Goal: Find specific fact: Find contact information

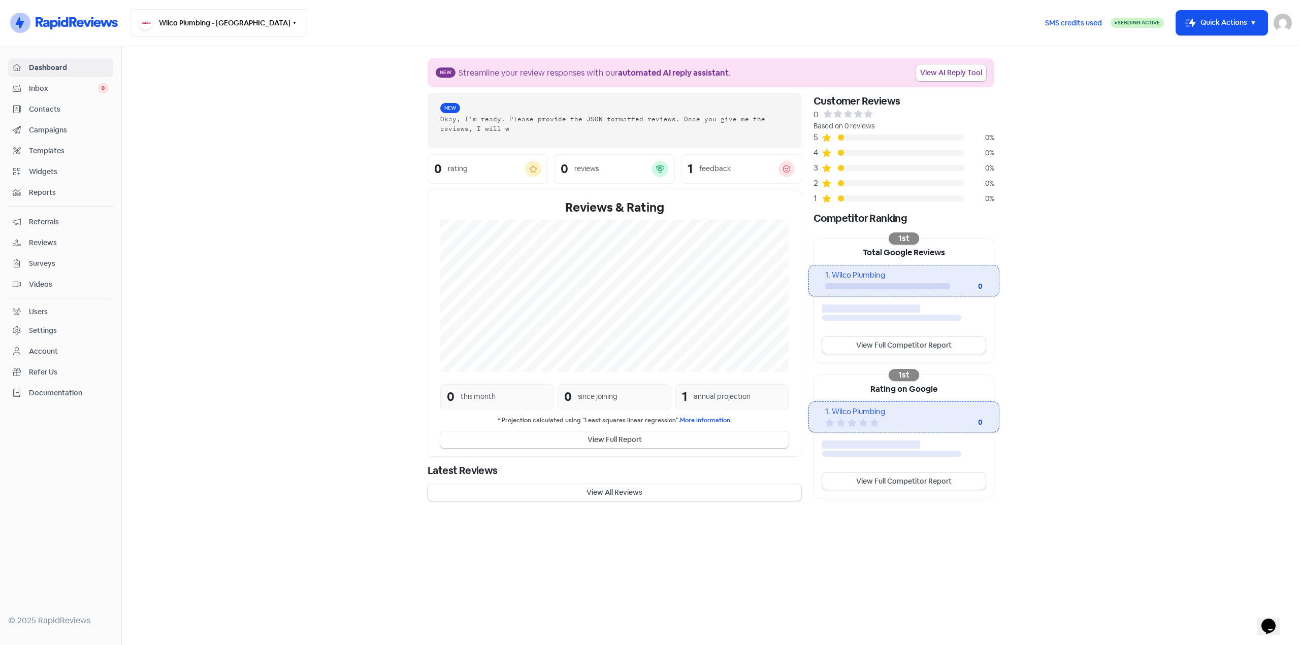
click at [48, 107] on span "Contacts" at bounding box center [69, 109] width 80 height 11
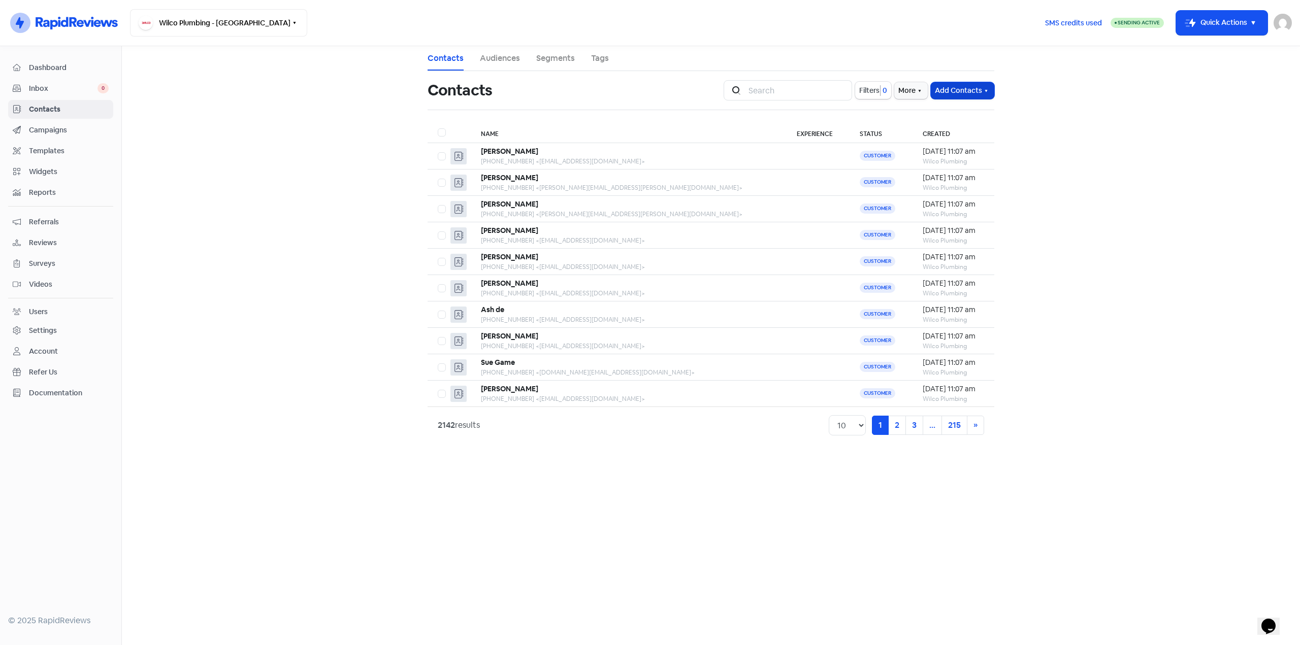
click at [974, 88] on button "Add Contacts" at bounding box center [962, 90] width 63 height 17
click at [918, 98] on button "More" at bounding box center [911, 90] width 34 height 17
click at [894, 113] on link "External Contact Forms" at bounding box center [879, 113] width 102 height 20
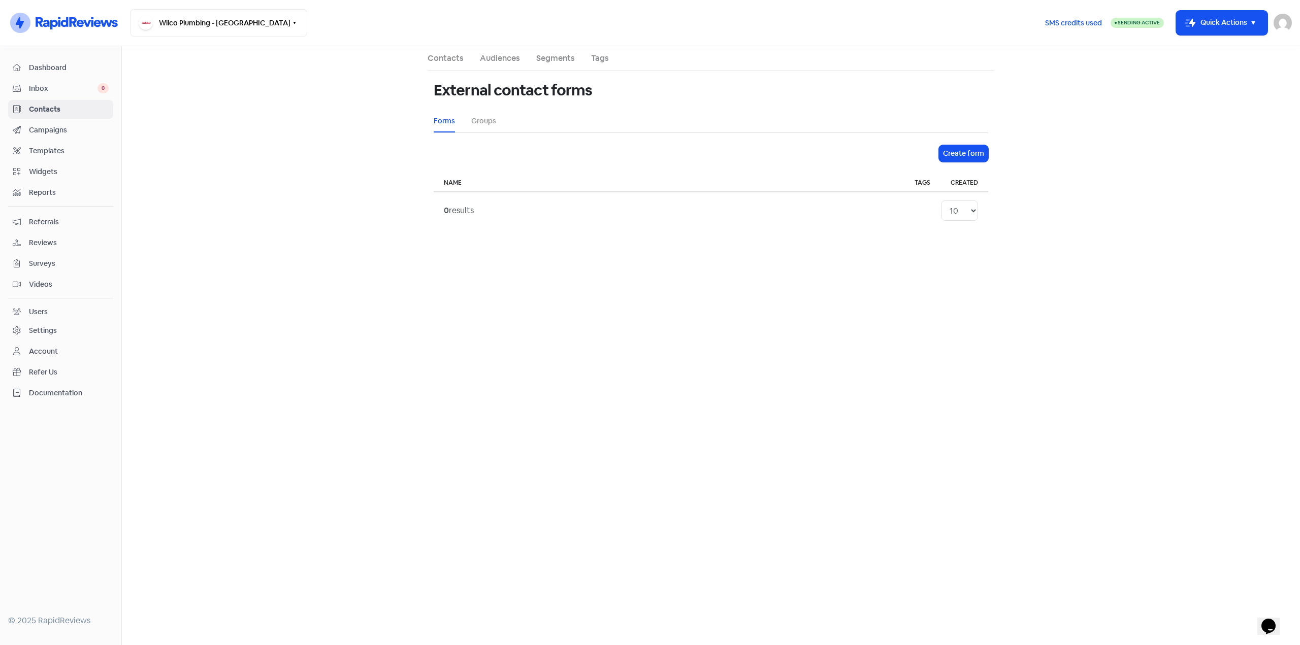
click at [445, 53] on link "Contacts" at bounding box center [445, 58] width 36 height 12
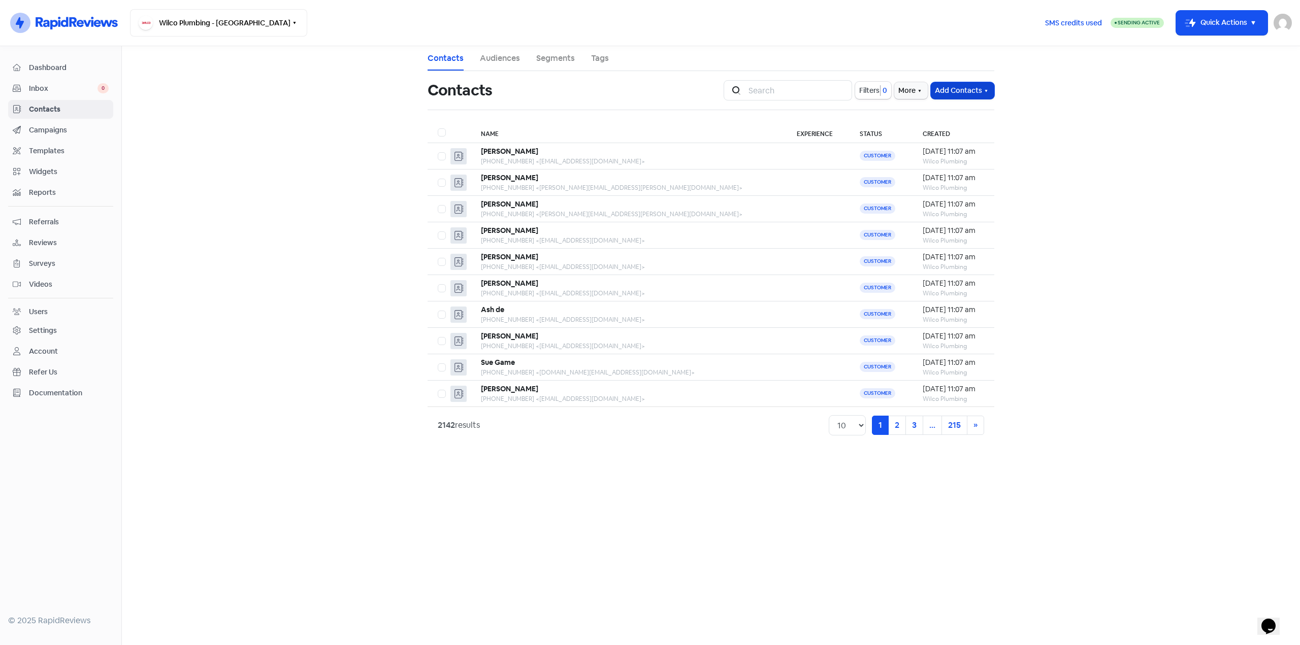
click at [976, 93] on button "Add Contacts" at bounding box center [962, 90] width 63 height 17
click at [957, 135] on button "Import contacts" at bounding box center [950, 133] width 86 height 20
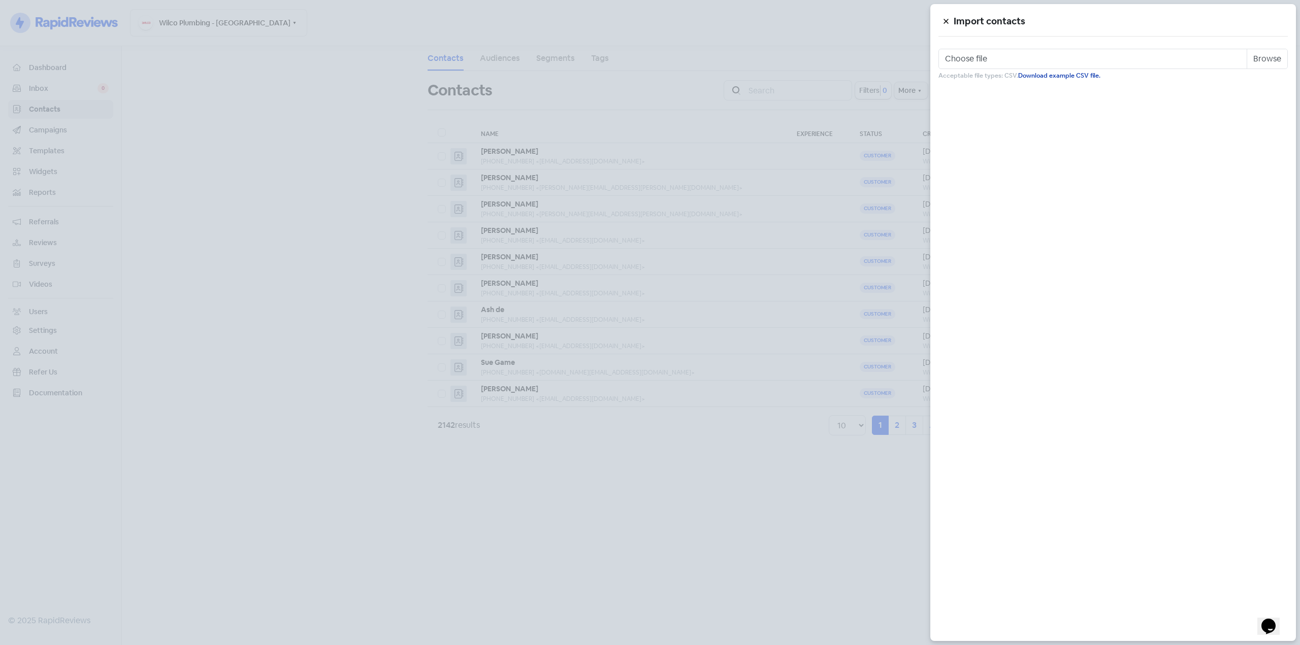
click at [1058, 77] on link "Download example CSV file." at bounding box center [1059, 76] width 82 height 8
click at [173, 194] on div at bounding box center [650, 322] width 1300 height 645
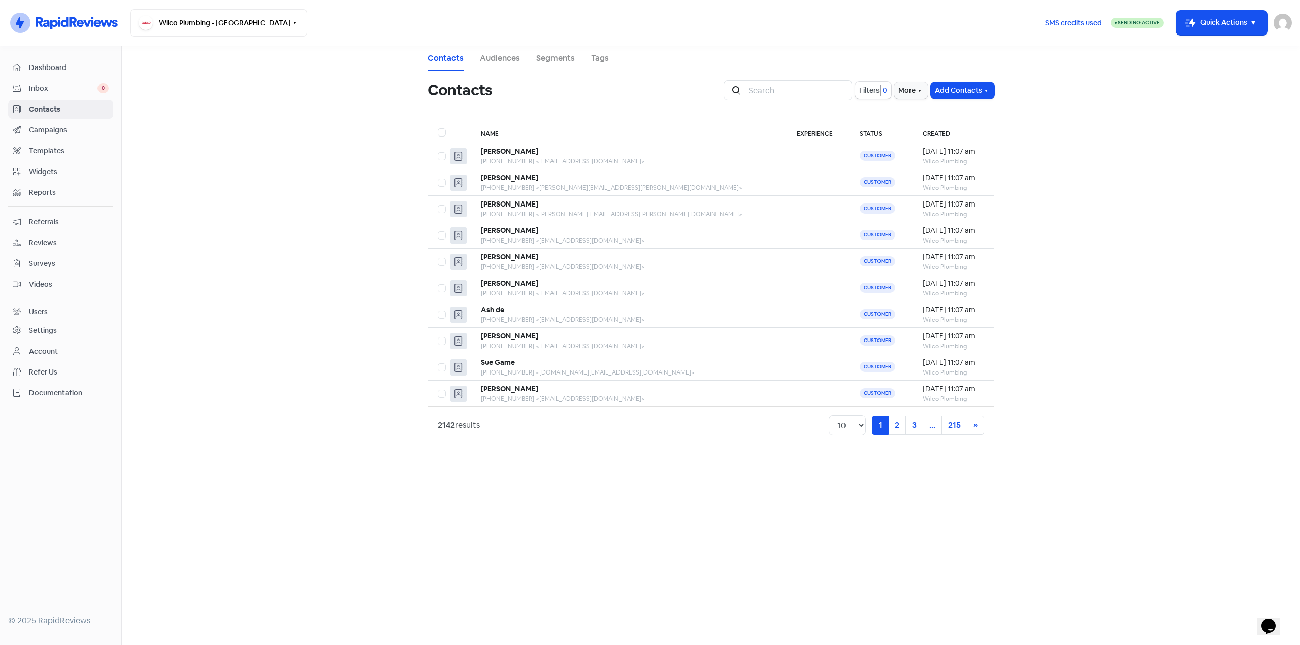
click at [61, 132] on span "Campaigns" at bounding box center [69, 130] width 80 height 11
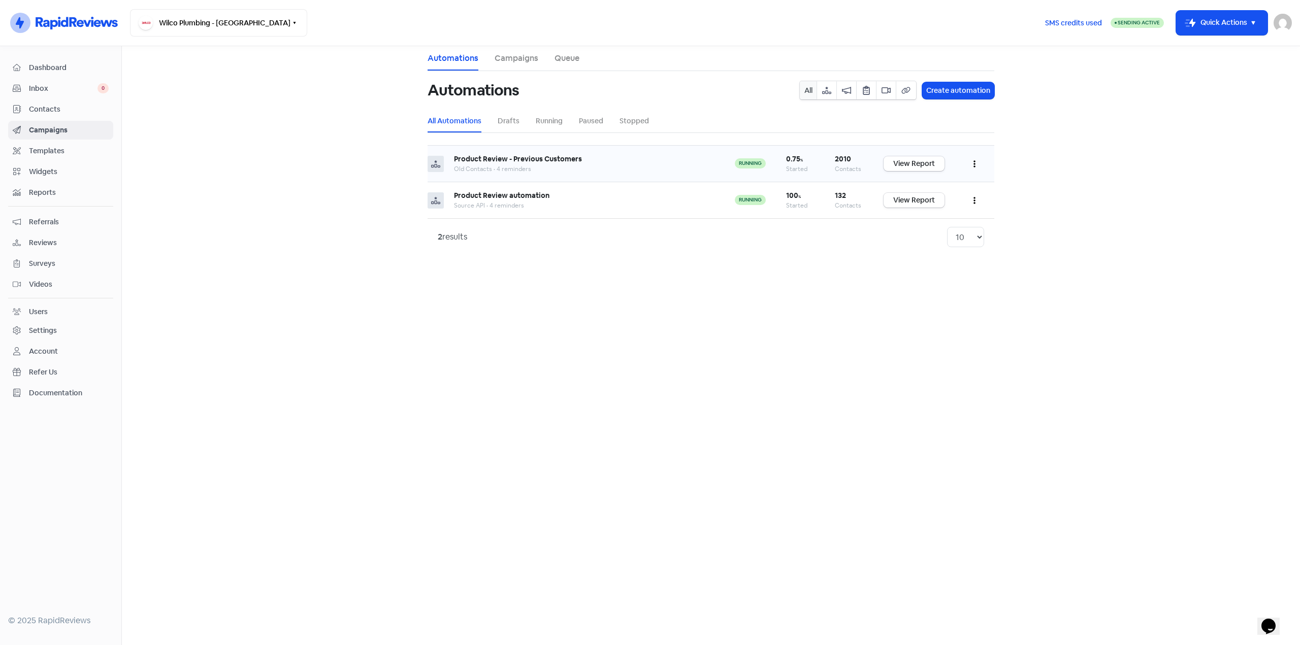
click at [617, 169] on div "Old Contacts • 4 reminders" at bounding box center [584, 169] width 260 height 9
click at [925, 165] on link "View Report" at bounding box center [913, 163] width 61 height 15
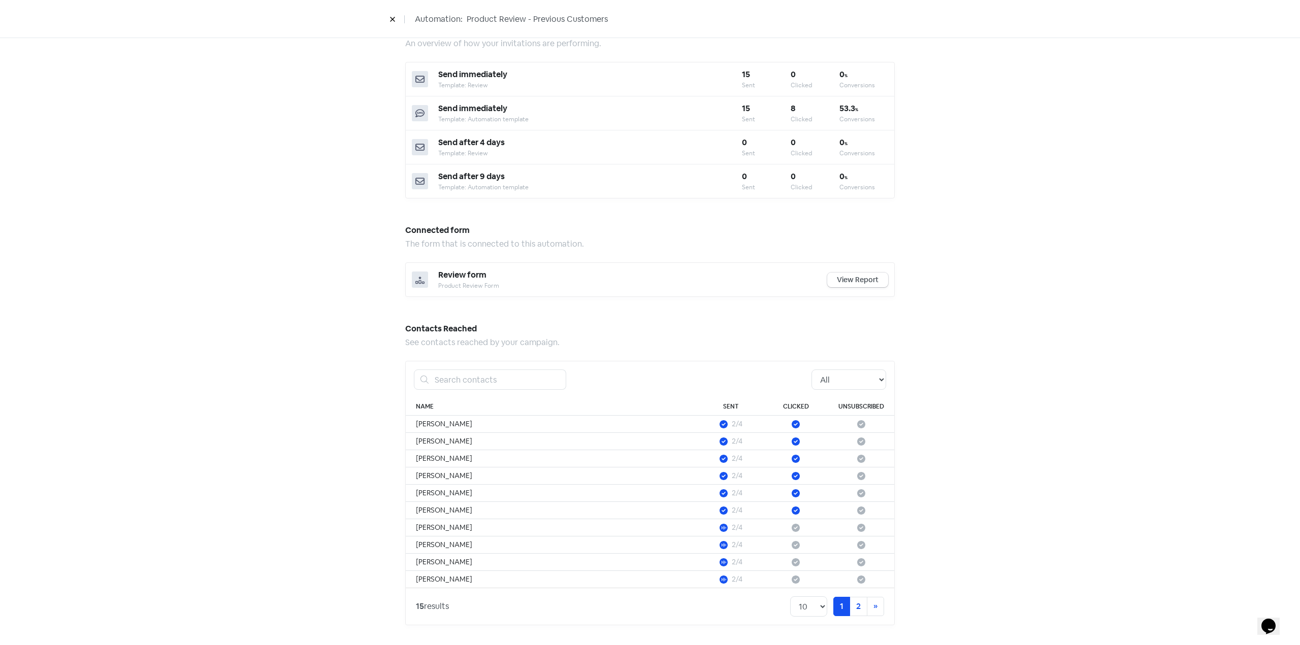
scroll to position [365, 0]
click at [846, 279] on link "View Report" at bounding box center [857, 279] width 61 height 15
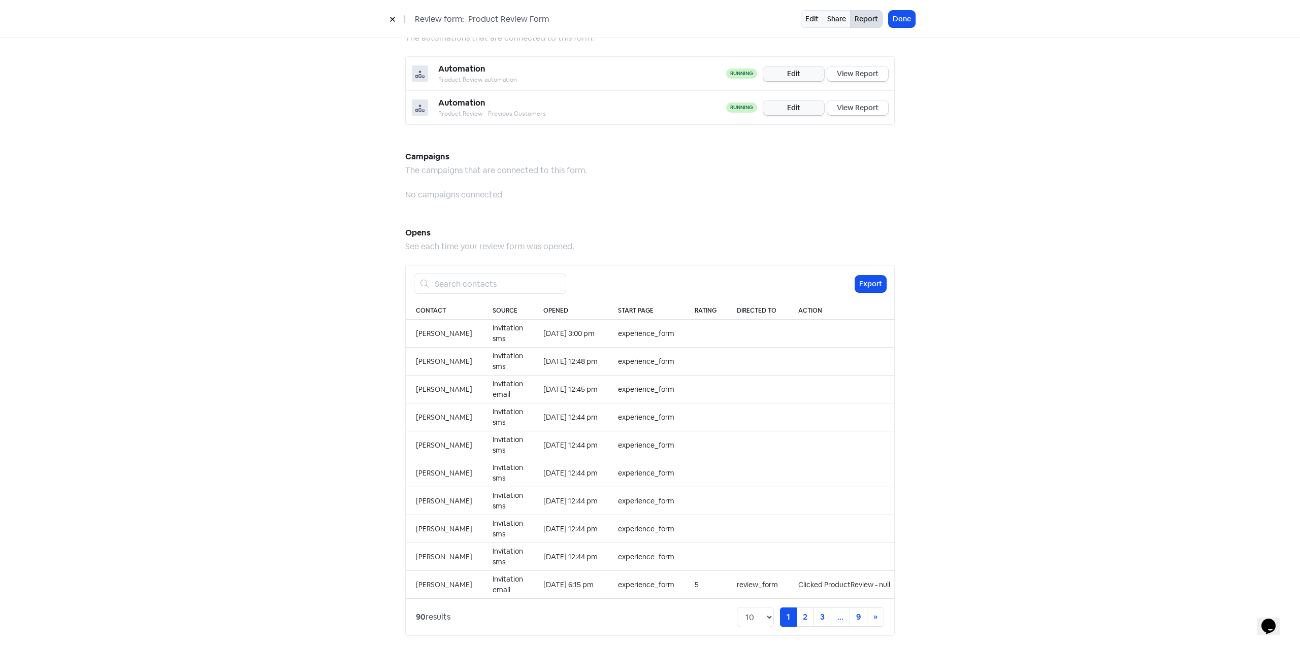
scroll to position [767, 0]
click at [806, 606] on link "2" at bounding box center [805, 615] width 18 height 19
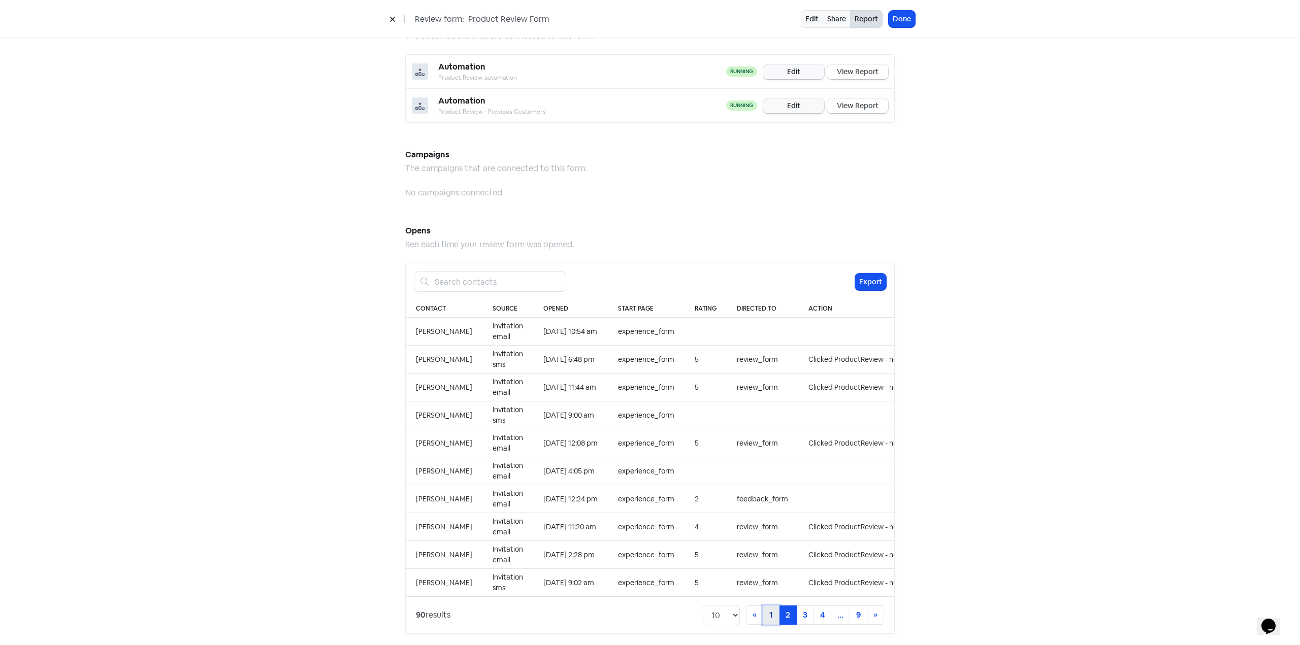
click at [772, 606] on link "1" at bounding box center [771, 615] width 17 height 19
click at [784, 608] on link "1 (current)" at bounding box center [788, 615] width 17 height 19
click at [799, 606] on link "2" at bounding box center [805, 615] width 18 height 19
click at [780, 611] on link "2 (current)" at bounding box center [788, 615] width 18 height 19
click at [773, 611] on link "1" at bounding box center [771, 615] width 17 height 19
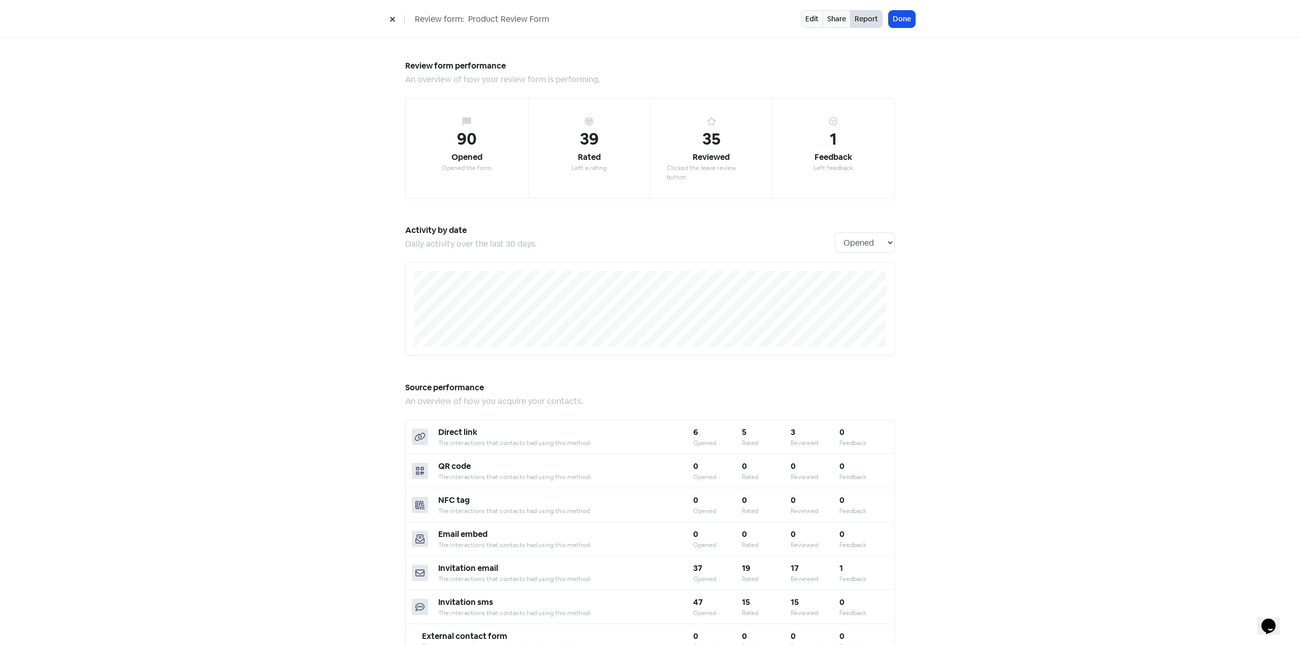
click at [400, 17] on button at bounding box center [392, 19] width 15 height 18
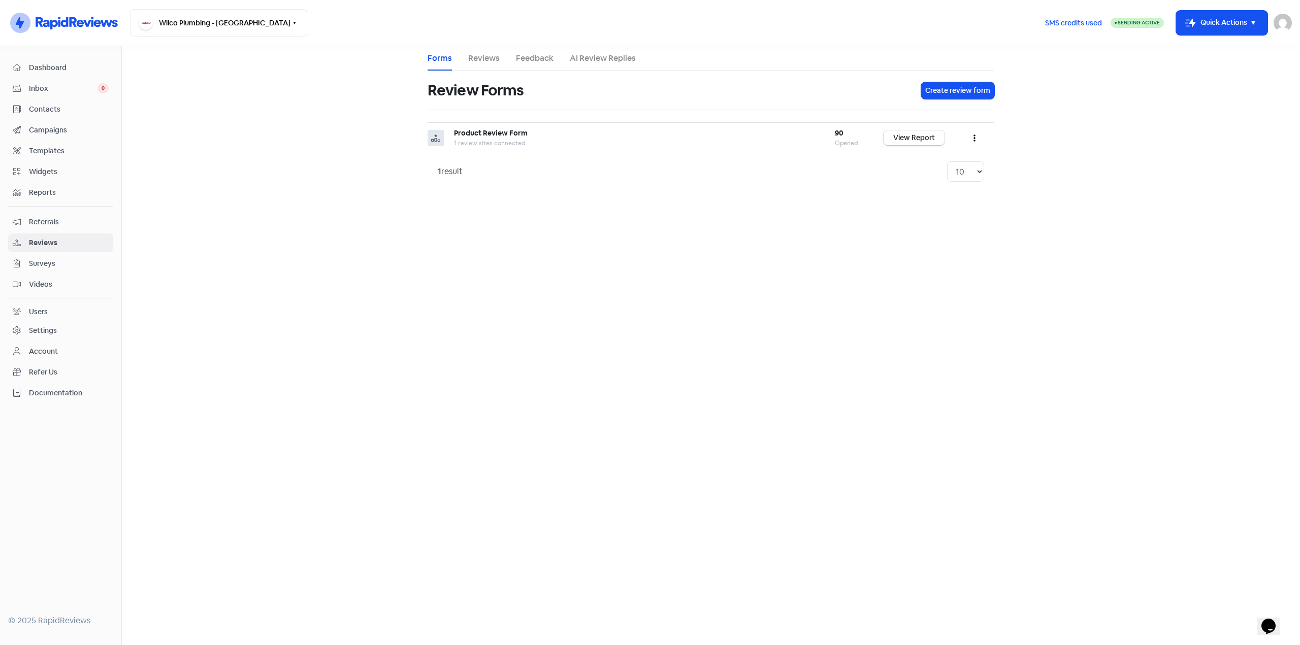
click at [47, 69] on span "Dashboard" at bounding box center [69, 67] width 80 height 11
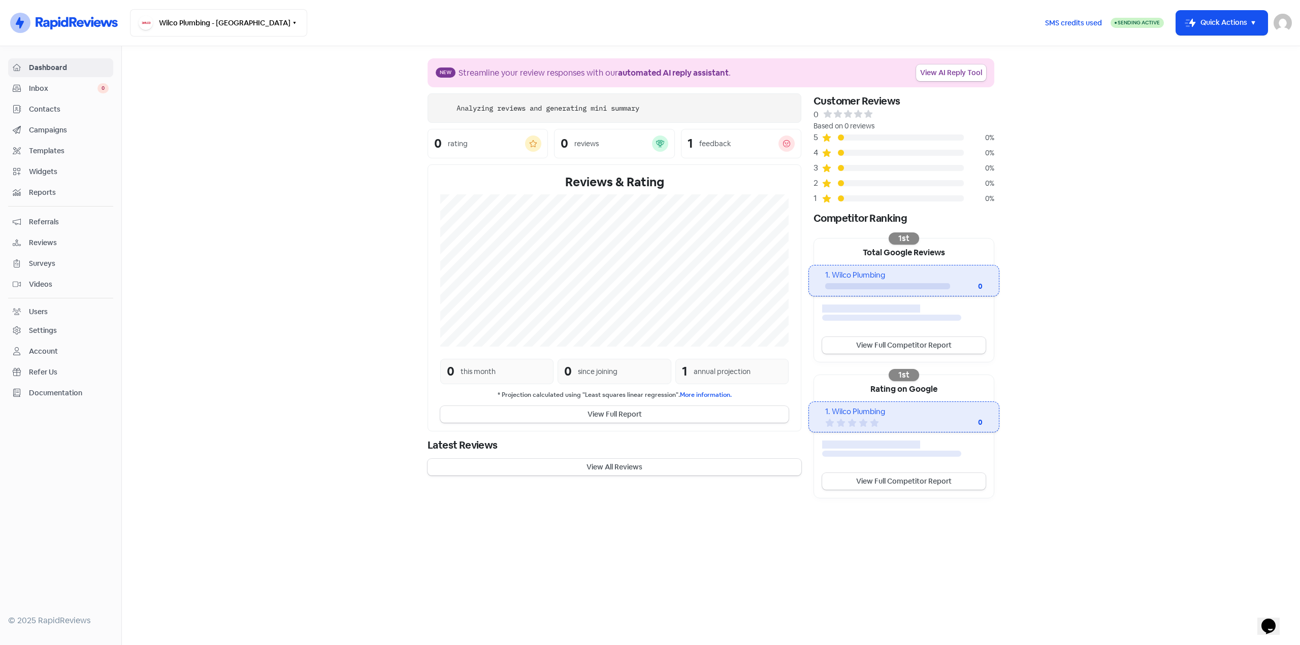
click at [38, 245] on span "Reviews" at bounding box center [69, 243] width 80 height 11
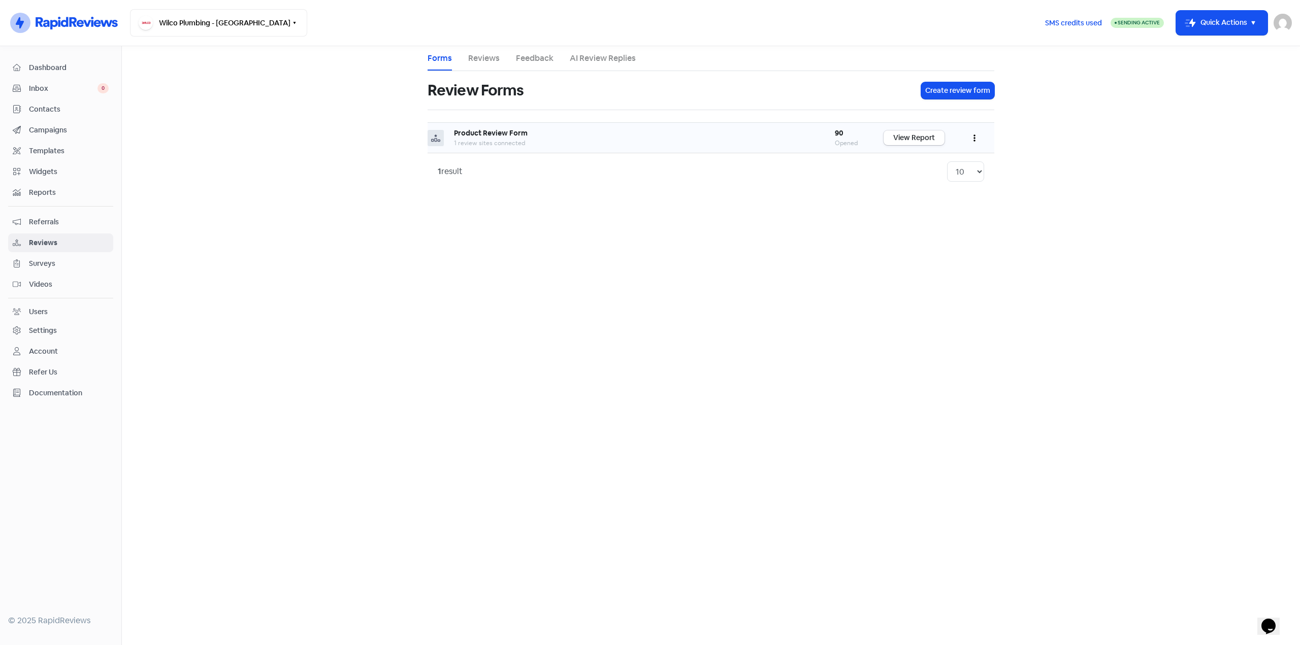
click at [539, 143] on div "1 review sites connected" at bounding box center [634, 143] width 360 height 9
click at [905, 130] on link "View Report" at bounding box center [913, 137] width 61 height 15
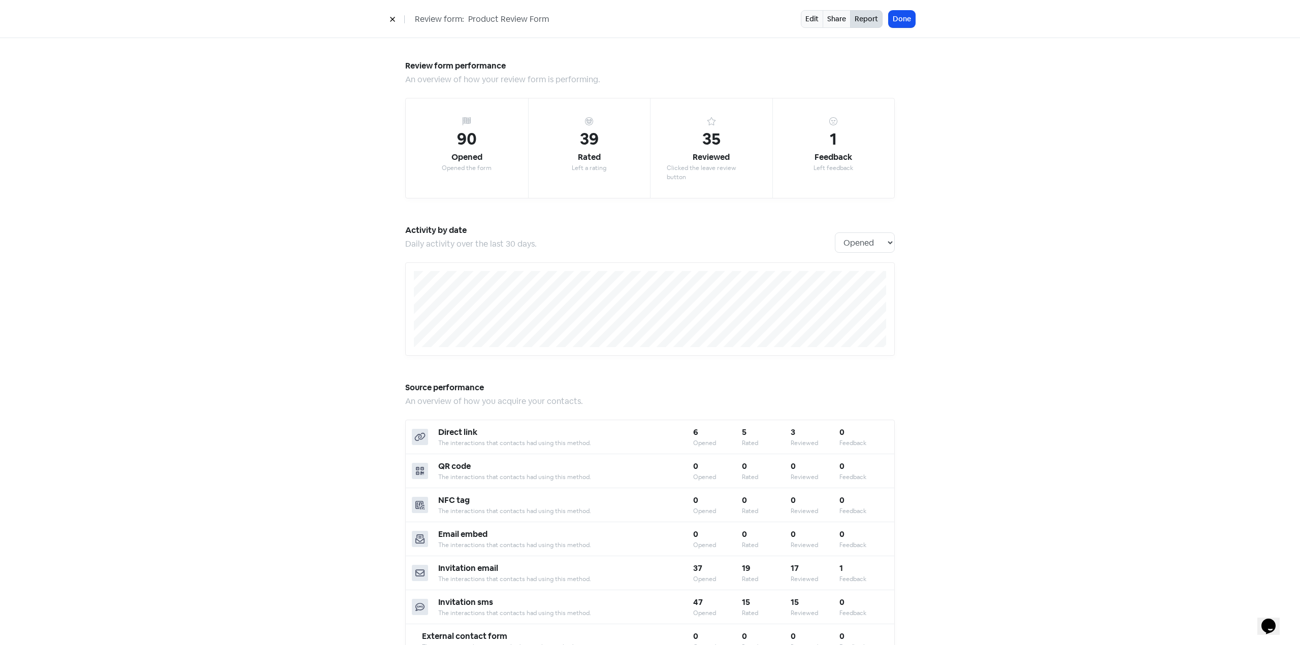
click at [394, 13] on button at bounding box center [392, 19] width 15 height 18
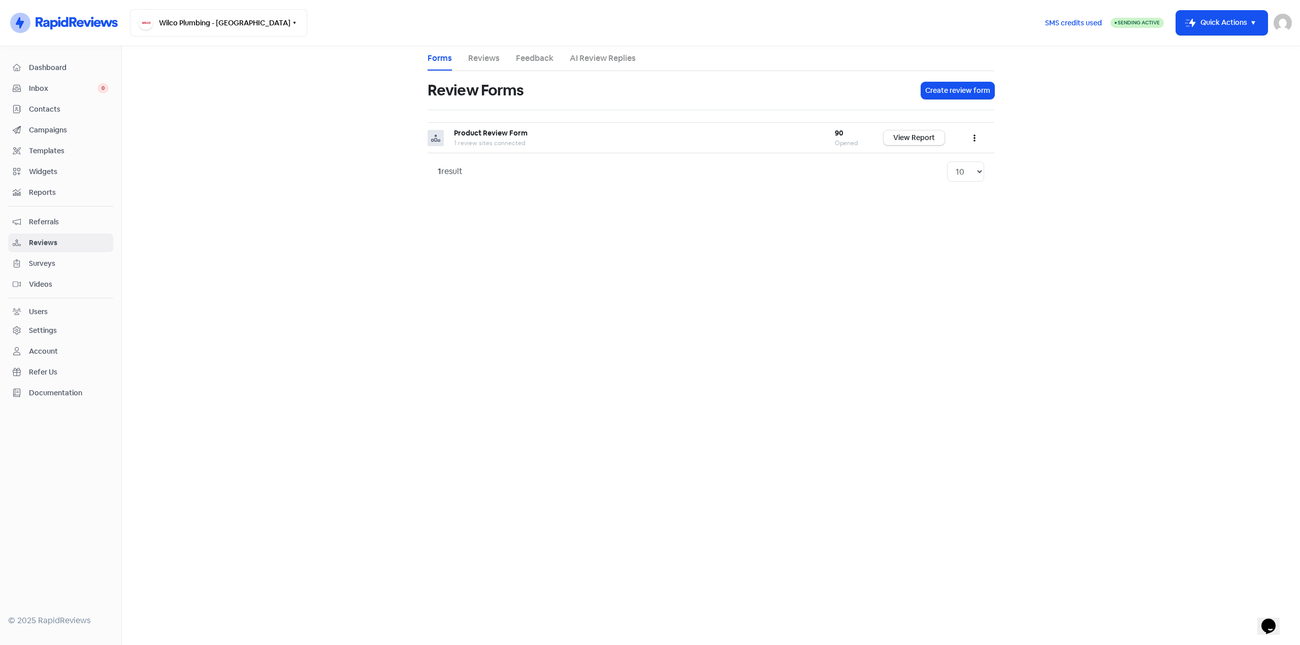
click at [49, 105] on span "Contacts" at bounding box center [69, 109] width 80 height 11
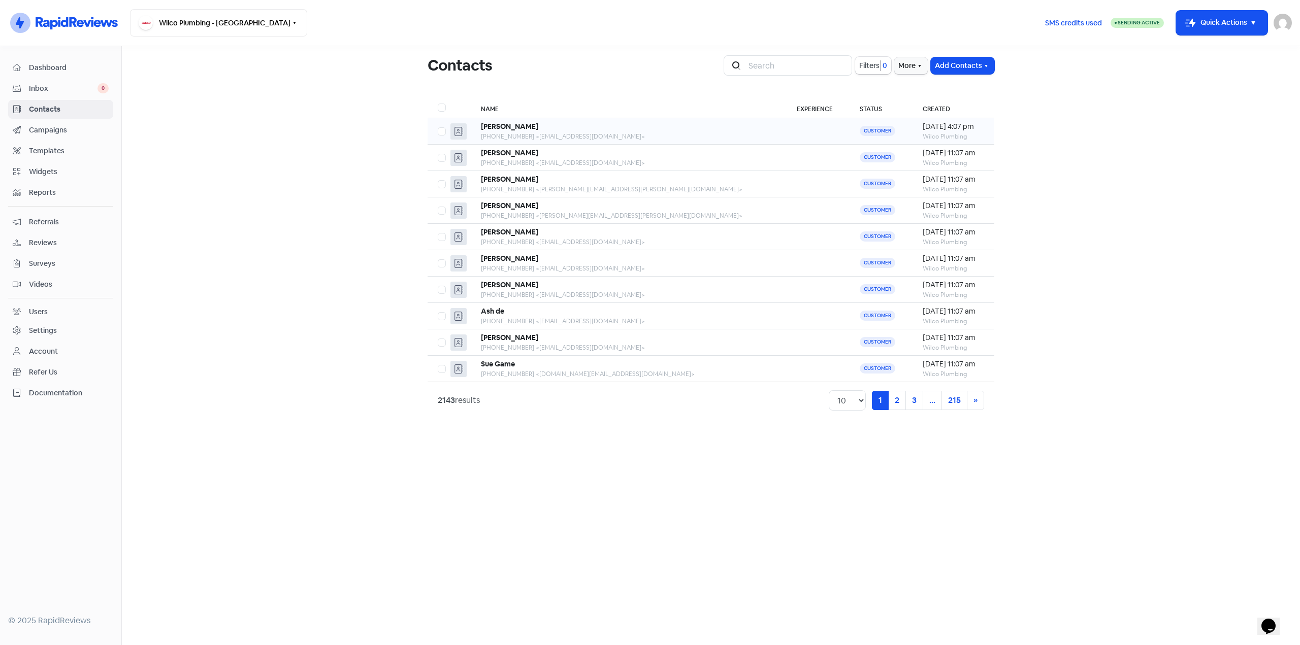
click at [603, 128] on div "Dominic Pineiro" at bounding box center [628, 126] width 295 height 11
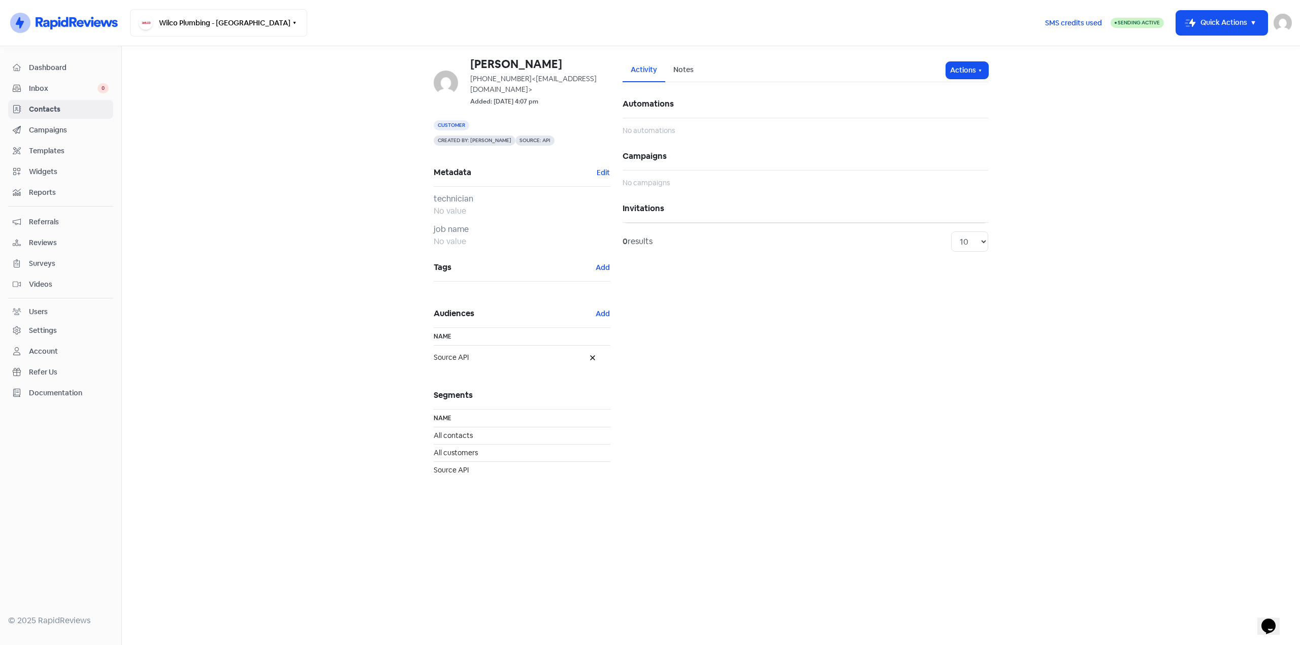
click at [303, 209] on main "Dominic Pineiro +61417653632 <tremuso@yahoo.com.au> Added: 15 Aug 2025, 4:07 pm…" at bounding box center [711, 345] width 1178 height 599
click at [53, 62] on div "Dashboard" at bounding box center [61, 68] width 96 height 12
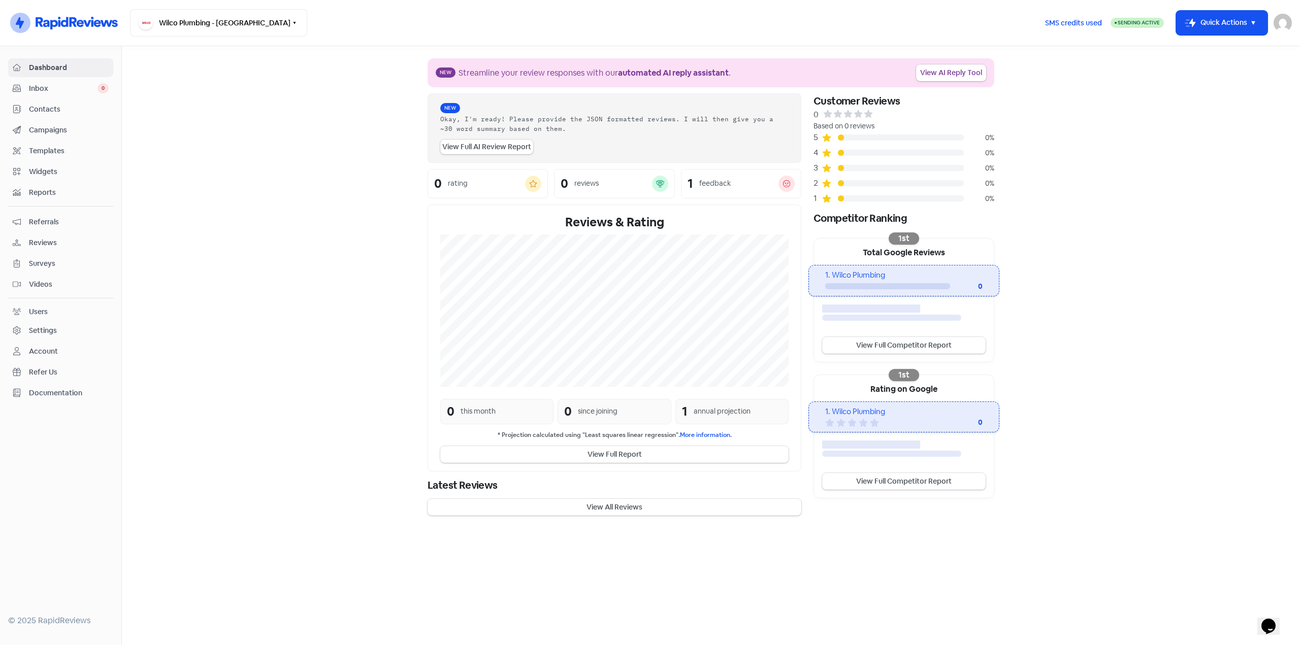
click at [57, 103] on link "Contacts" at bounding box center [60, 109] width 105 height 19
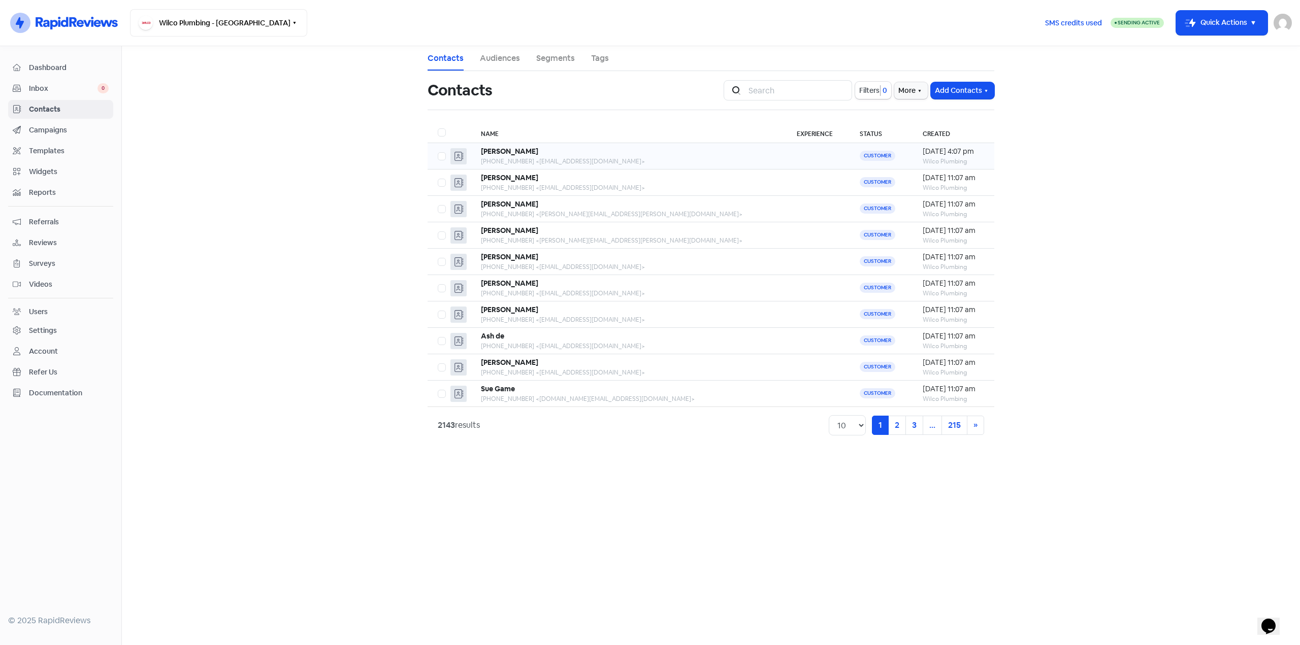
click at [589, 150] on div "Dominic Pineiro" at bounding box center [628, 151] width 295 height 11
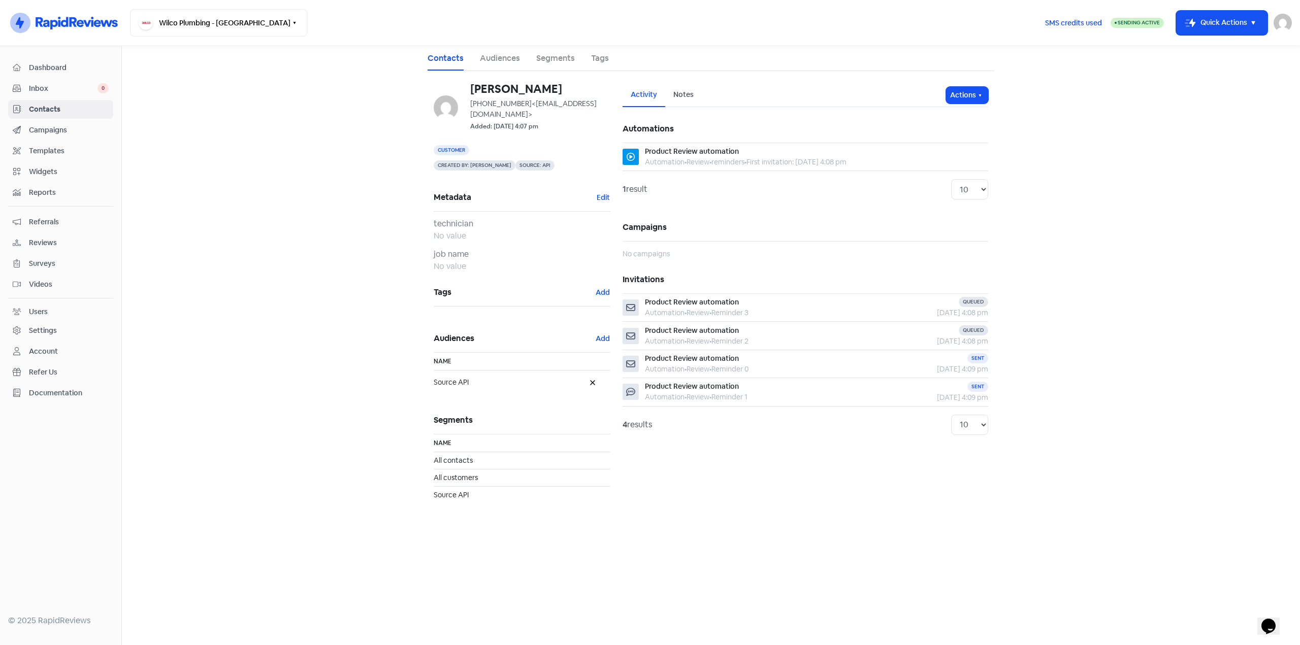
click at [51, 111] on span "Contacts" at bounding box center [69, 109] width 80 height 11
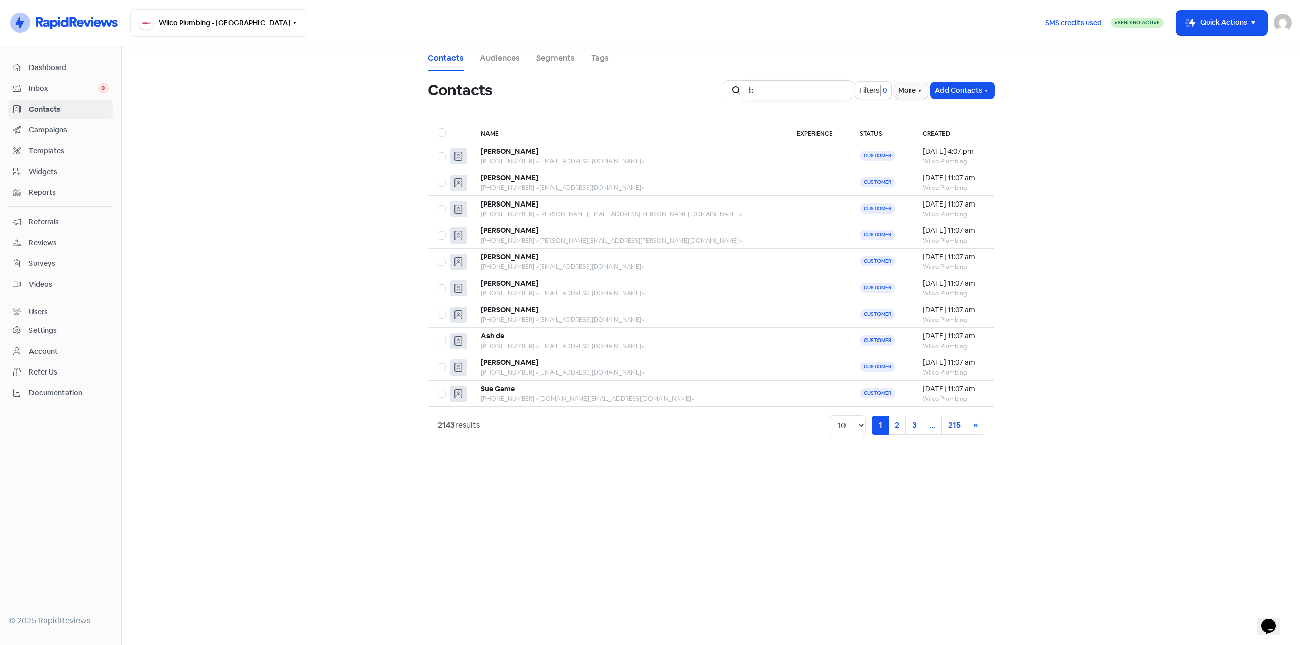
click at [778, 87] on input "b" at bounding box center [797, 90] width 110 height 20
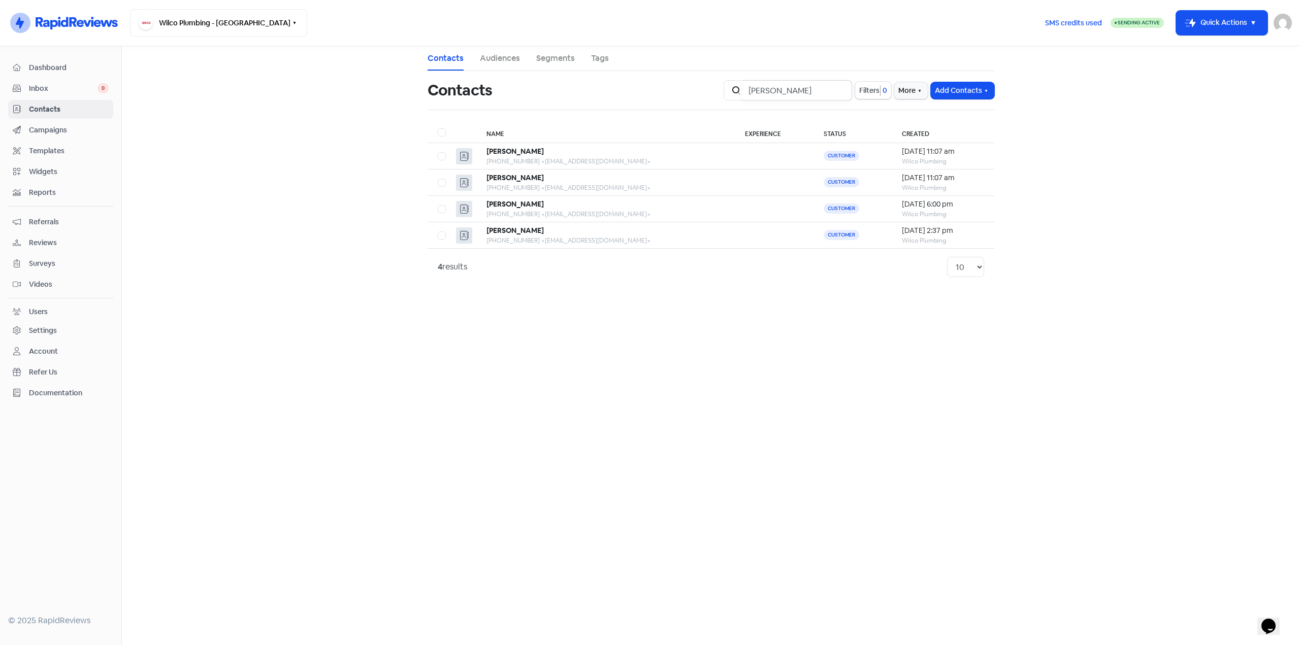
type input "brett"
click at [560, 206] on div "Brett Martin" at bounding box center [605, 204] width 238 height 11
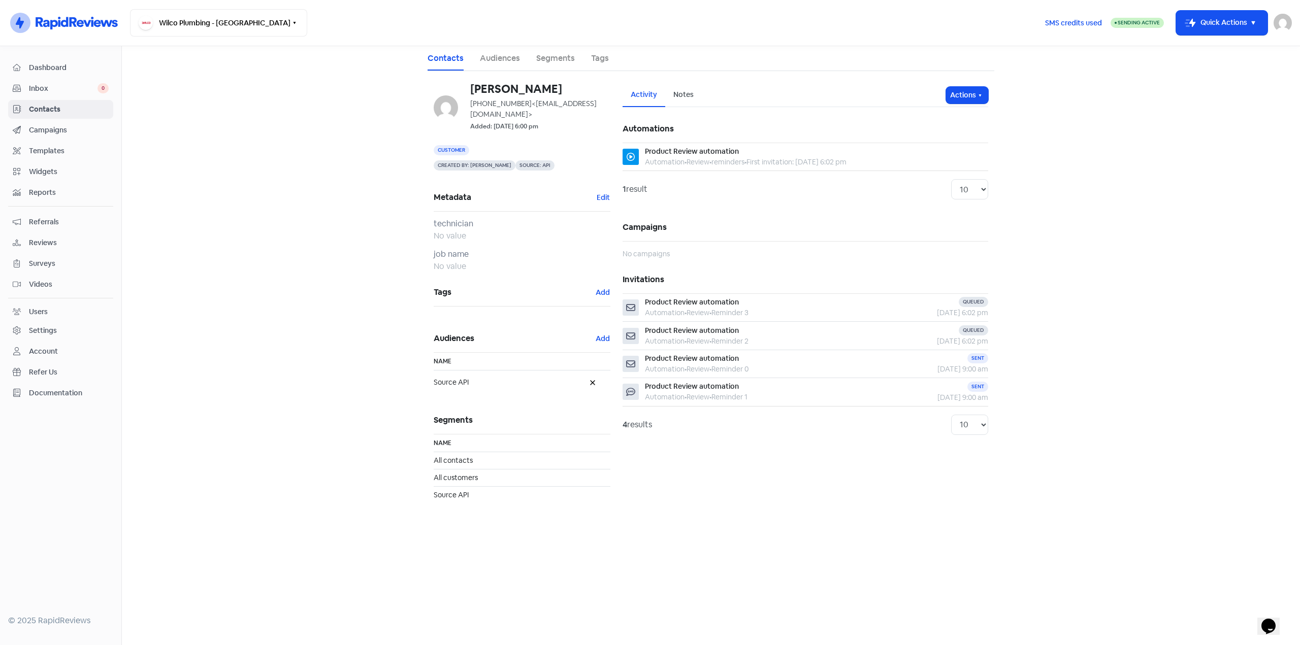
click at [501, 103] on div "+61452681466 <brettmartincc71@proton.me>" at bounding box center [540, 108] width 140 height 21
copy div "61452681466"
click at [50, 127] on span "Campaigns" at bounding box center [69, 130] width 80 height 11
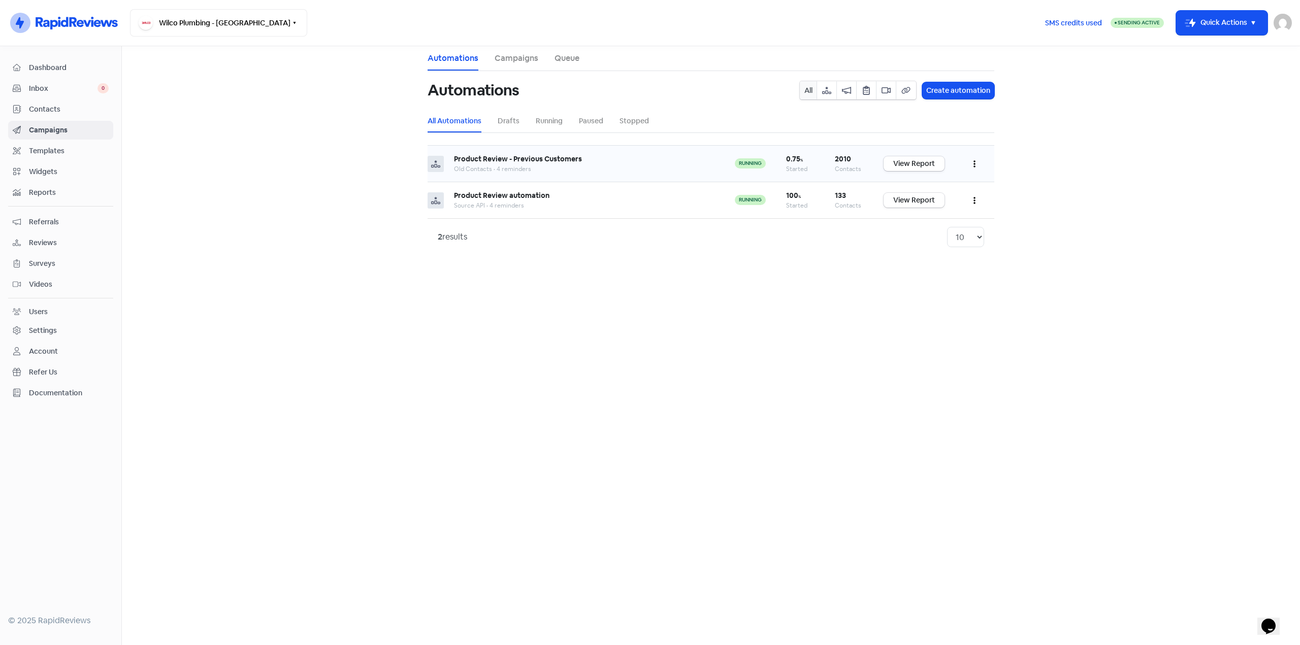
click at [575, 155] on b "Product Review - Previous Customers" at bounding box center [518, 158] width 128 height 9
click at [573, 169] on div "Old Contacts • 4 reminders" at bounding box center [584, 169] width 260 height 9
click at [921, 164] on link "View Report" at bounding box center [913, 163] width 61 height 15
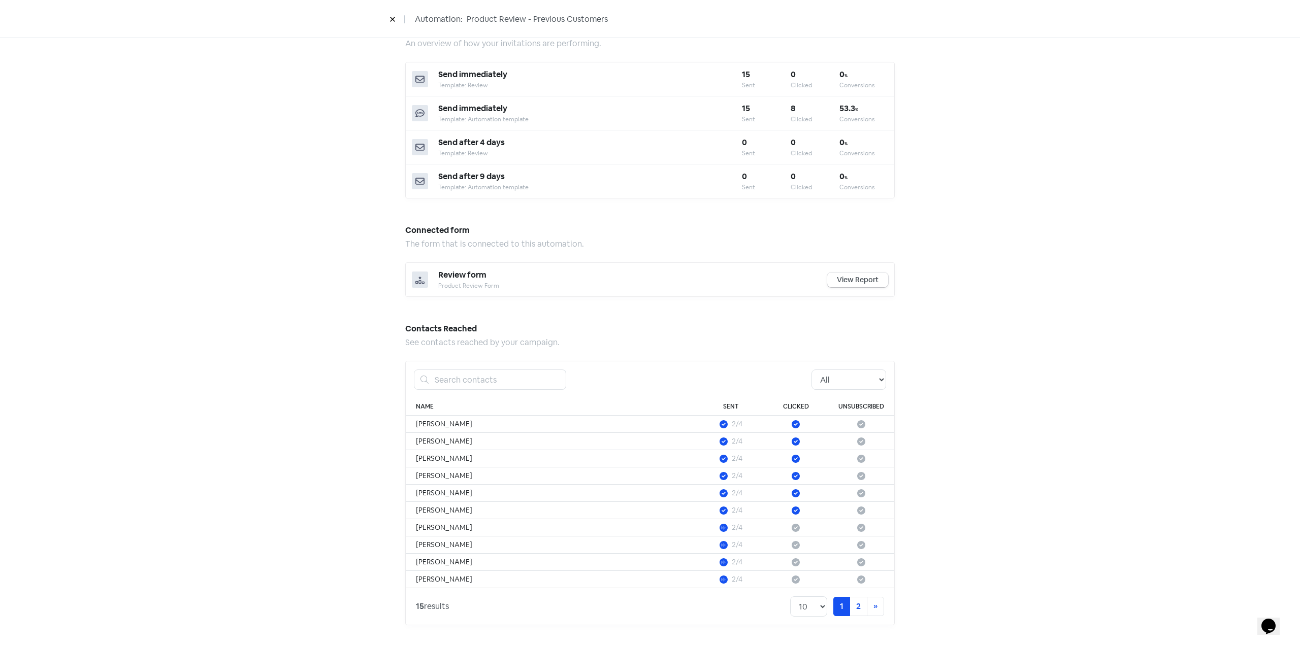
scroll to position [365, 0]
click at [854, 605] on link "2" at bounding box center [858, 606] width 18 height 19
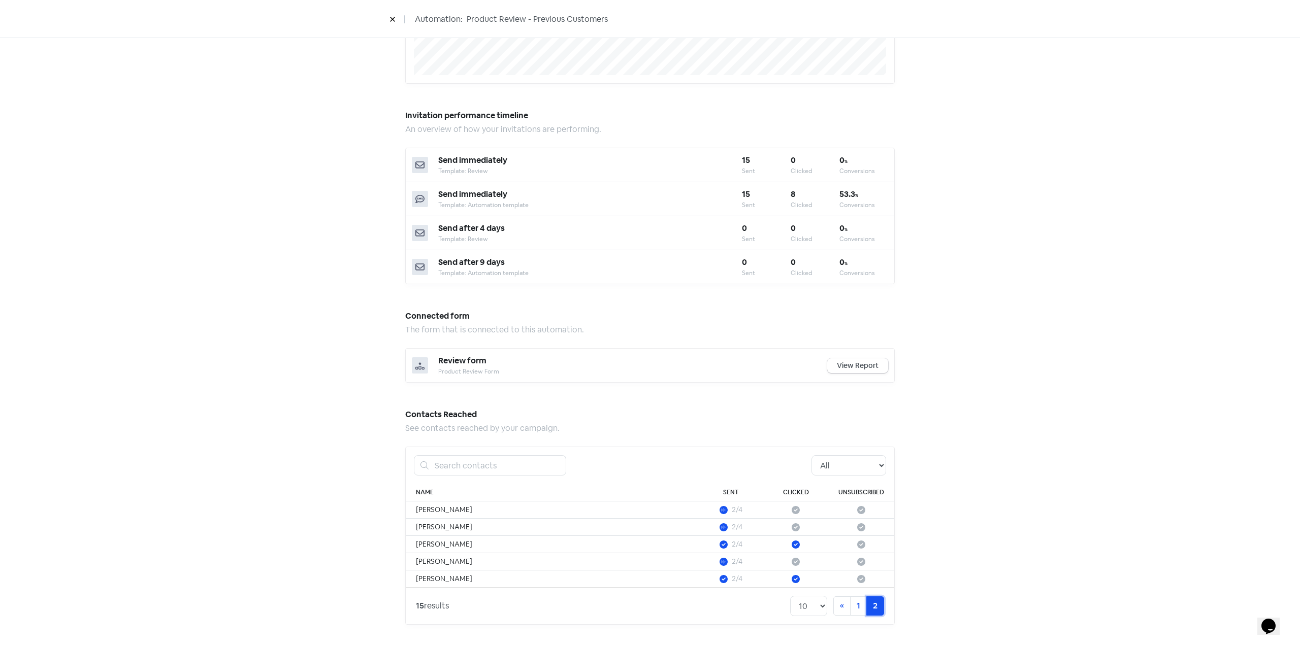
scroll to position [279, 0]
click at [850, 611] on link "1" at bounding box center [858, 606] width 17 height 19
click at [861, 365] on link "View Report" at bounding box center [857, 365] width 61 height 15
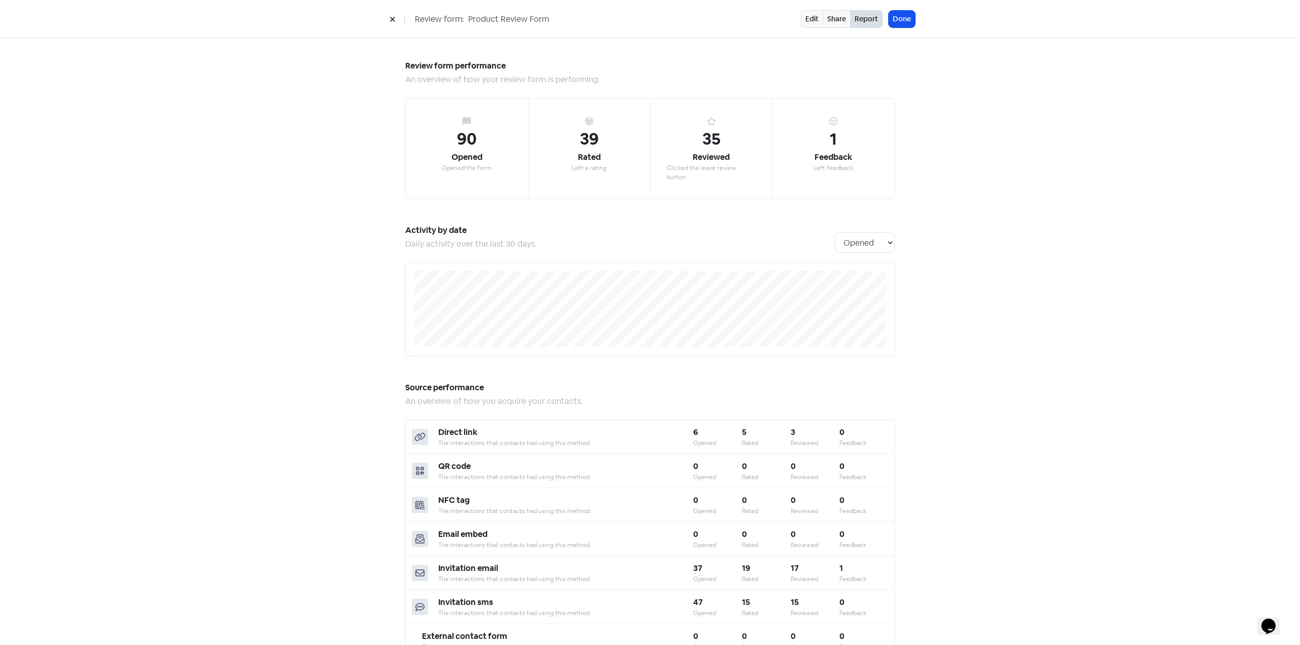
click at [391, 17] on icon at bounding box center [392, 19] width 6 height 6
